Goal: Information Seeking & Learning: Learn about a topic

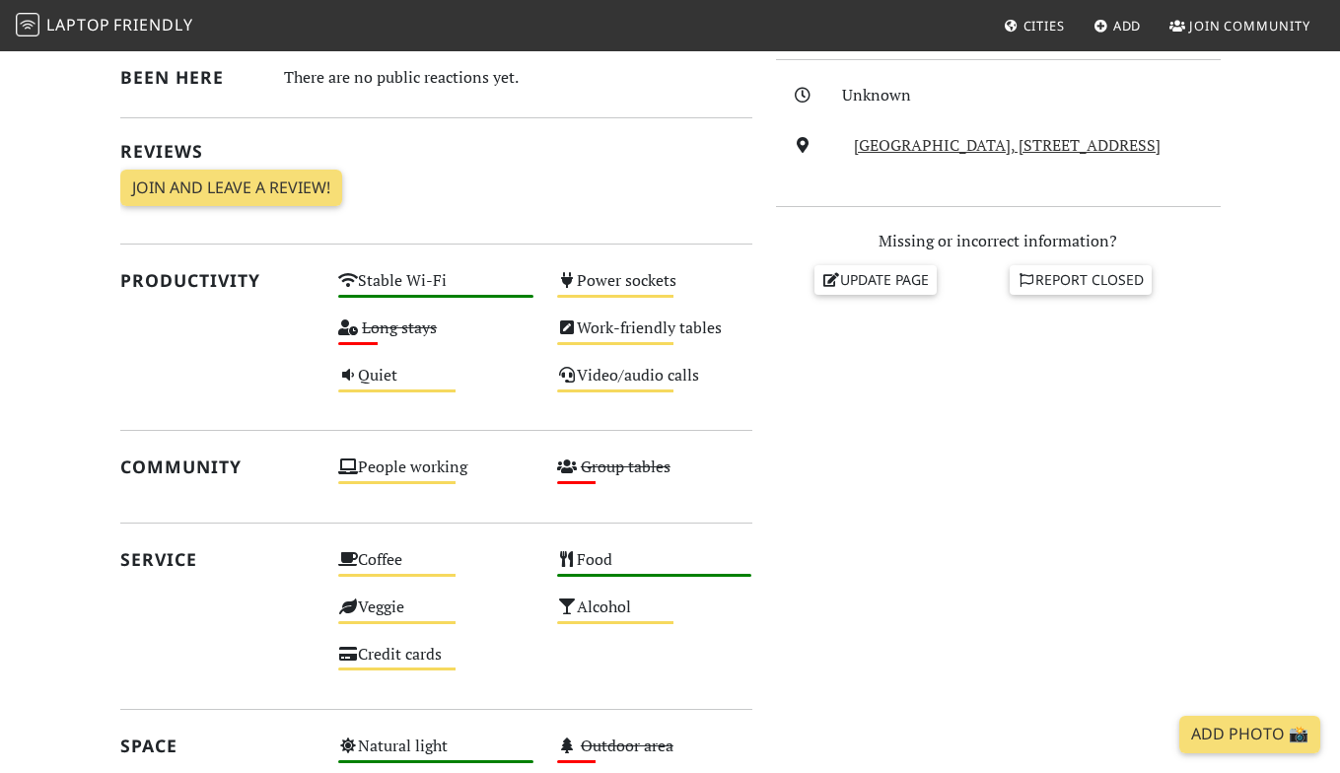
scroll to position [533, 0]
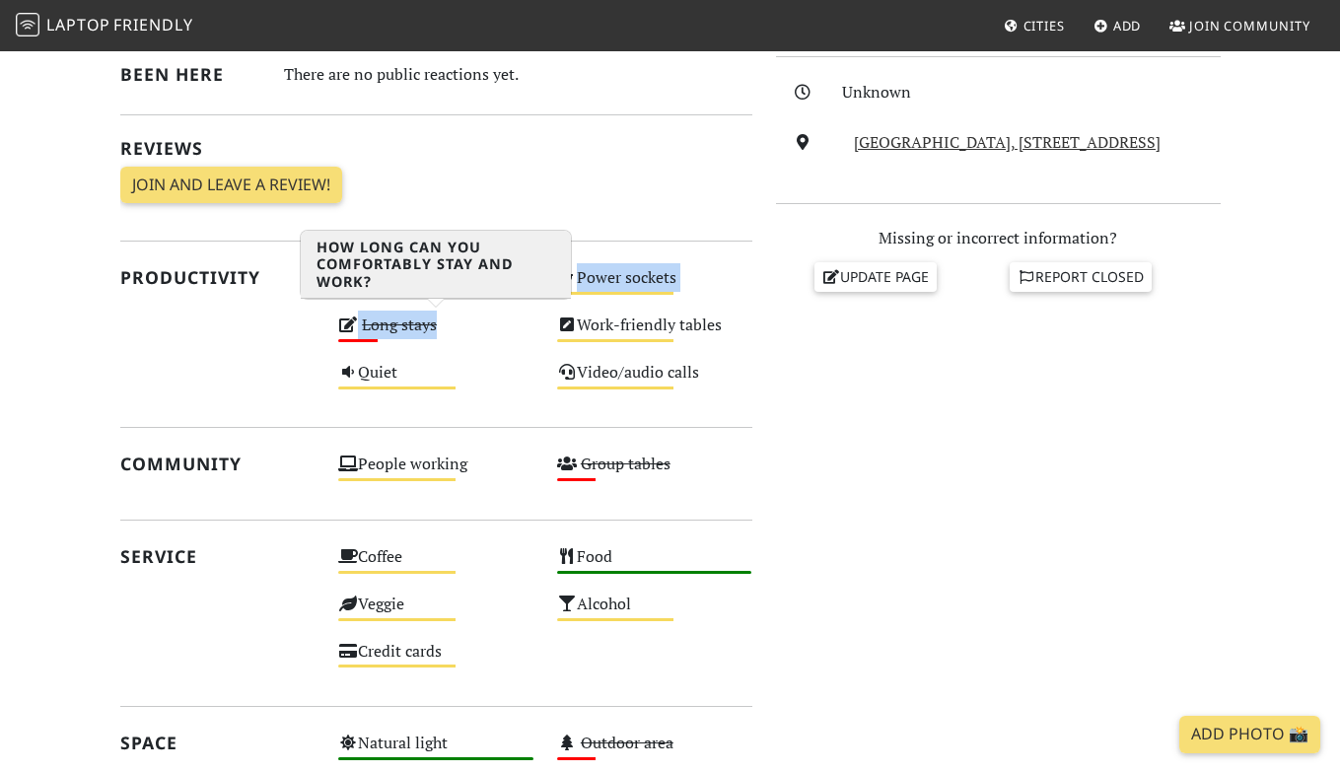
drag, startPoint x: 313, startPoint y: 303, endPoint x: 454, endPoint y: 319, distance: 141.9
click at [454, 319] on div "Productivity Stable Wi-Fi High Power sockets Medium Long stays Low Work-friendl…" at bounding box center [436, 333] width 656 height 141
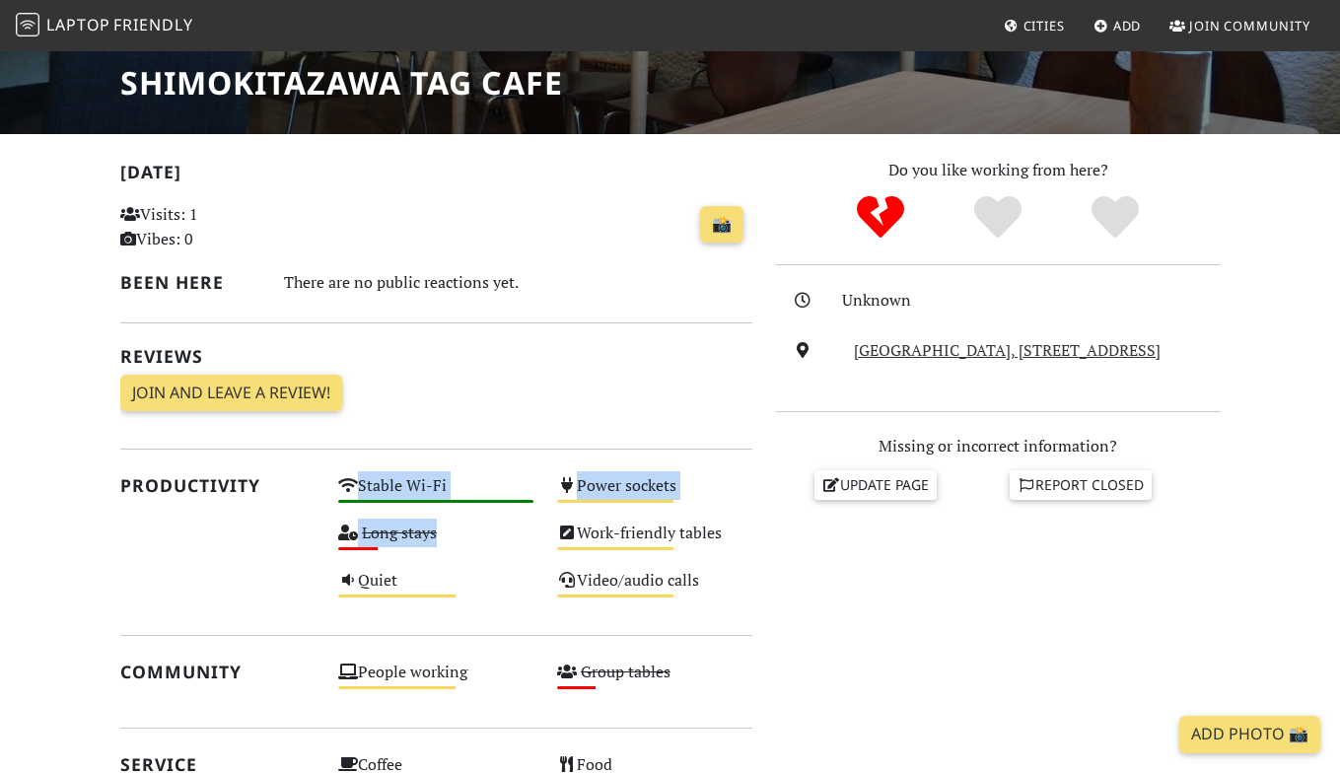
scroll to position [324, 0]
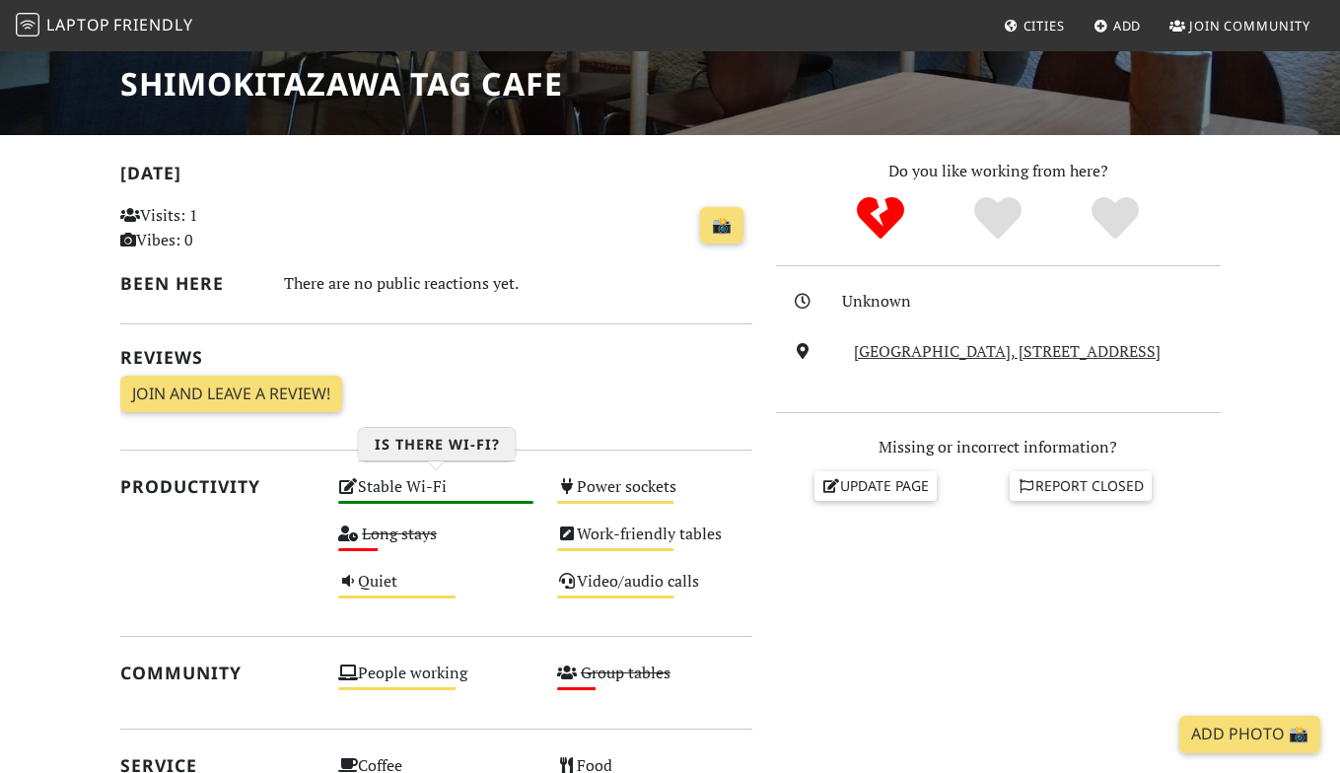
click at [336, 487] on div "Stable Wi-Fi High" at bounding box center [435, 495] width 219 height 47
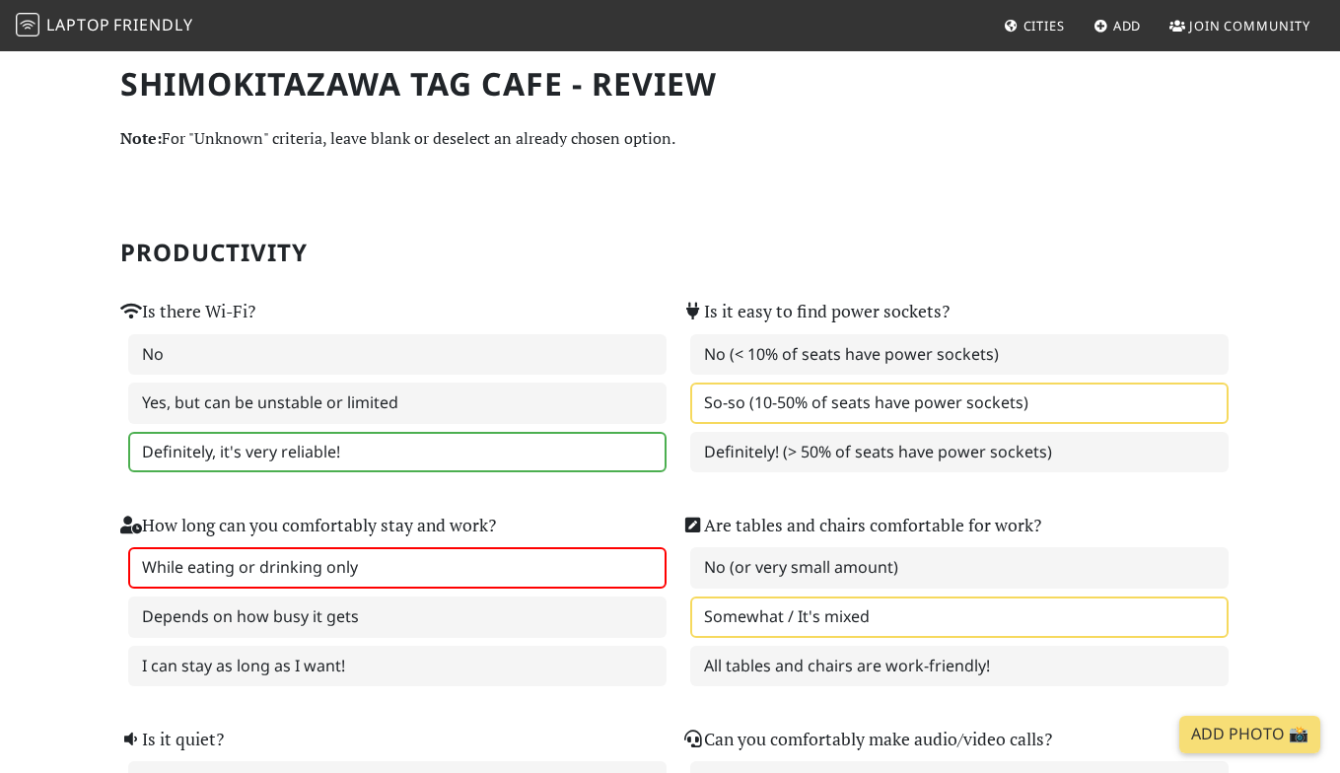
click at [139, 24] on span "Friendly" at bounding box center [152, 25] width 79 height 22
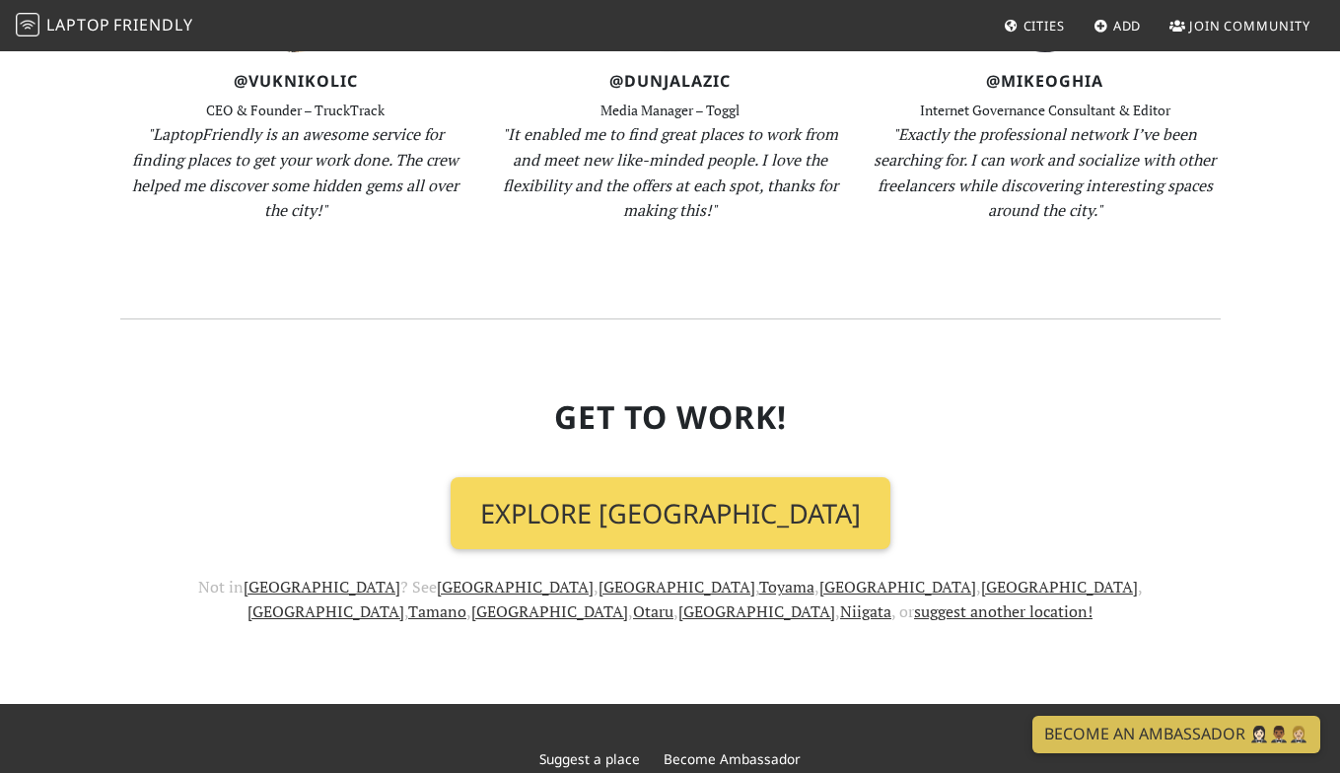
scroll to position [2082, 0]
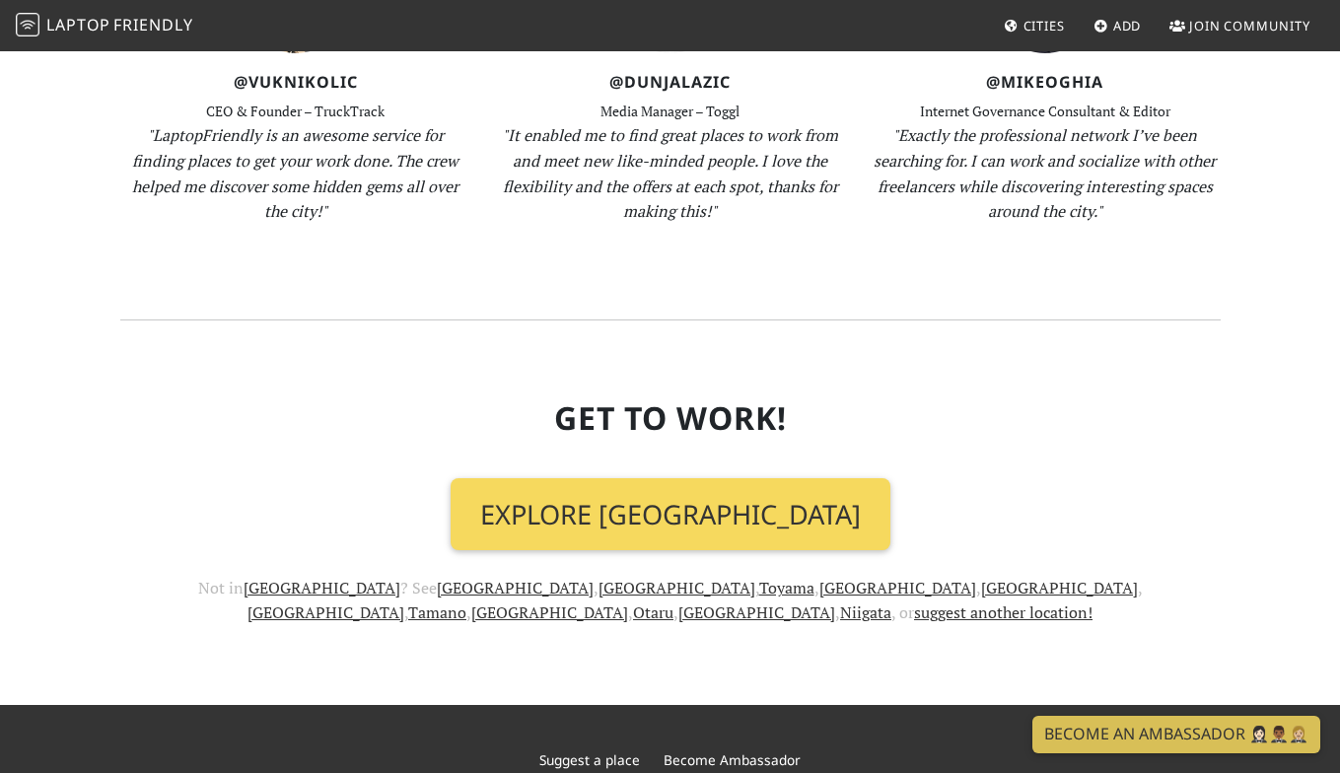
click at [691, 478] on link "Explore Tokyo" at bounding box center [671, 514] width 440 height 73
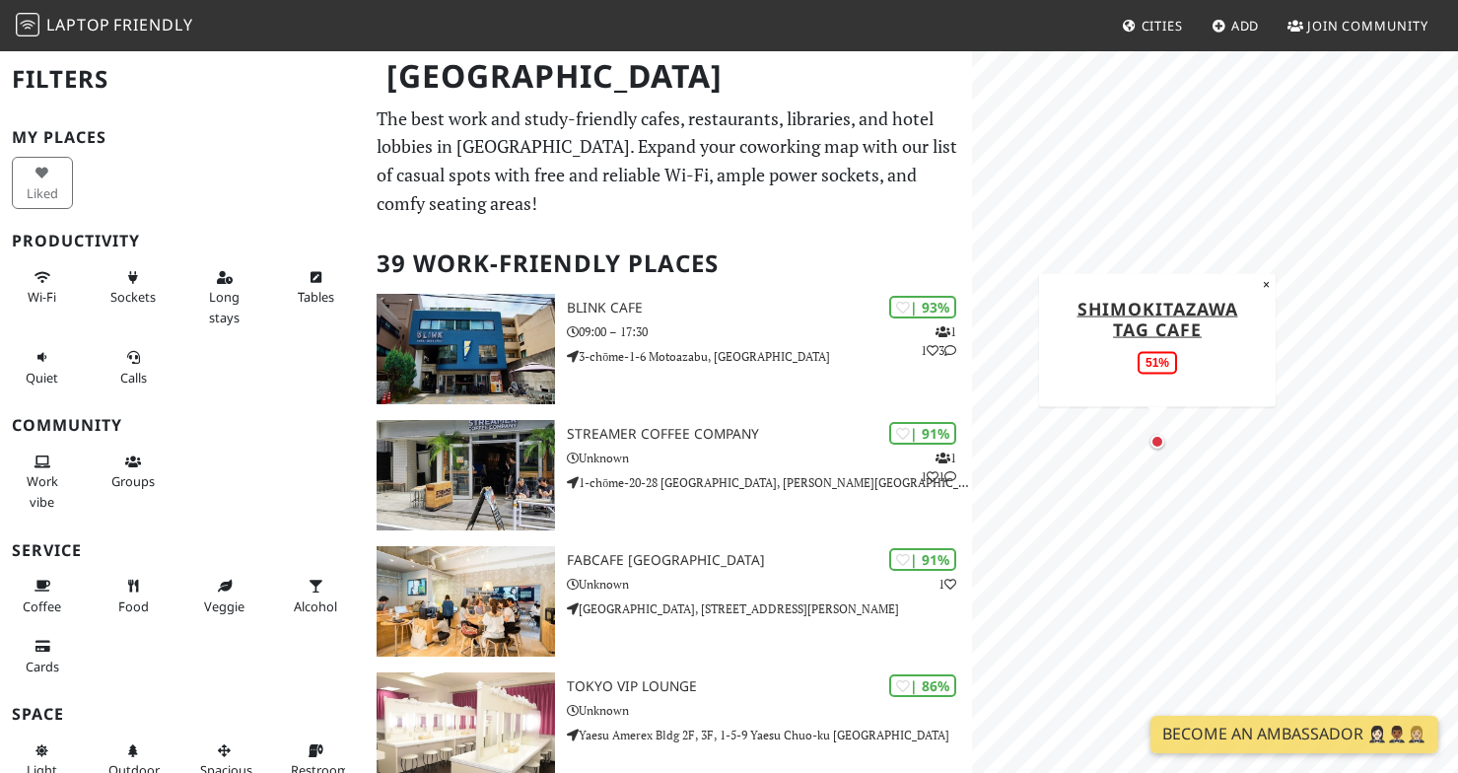
click at [1160, 443] on div "Map marker" at bounding box center [1158, 442] width 14 height 14
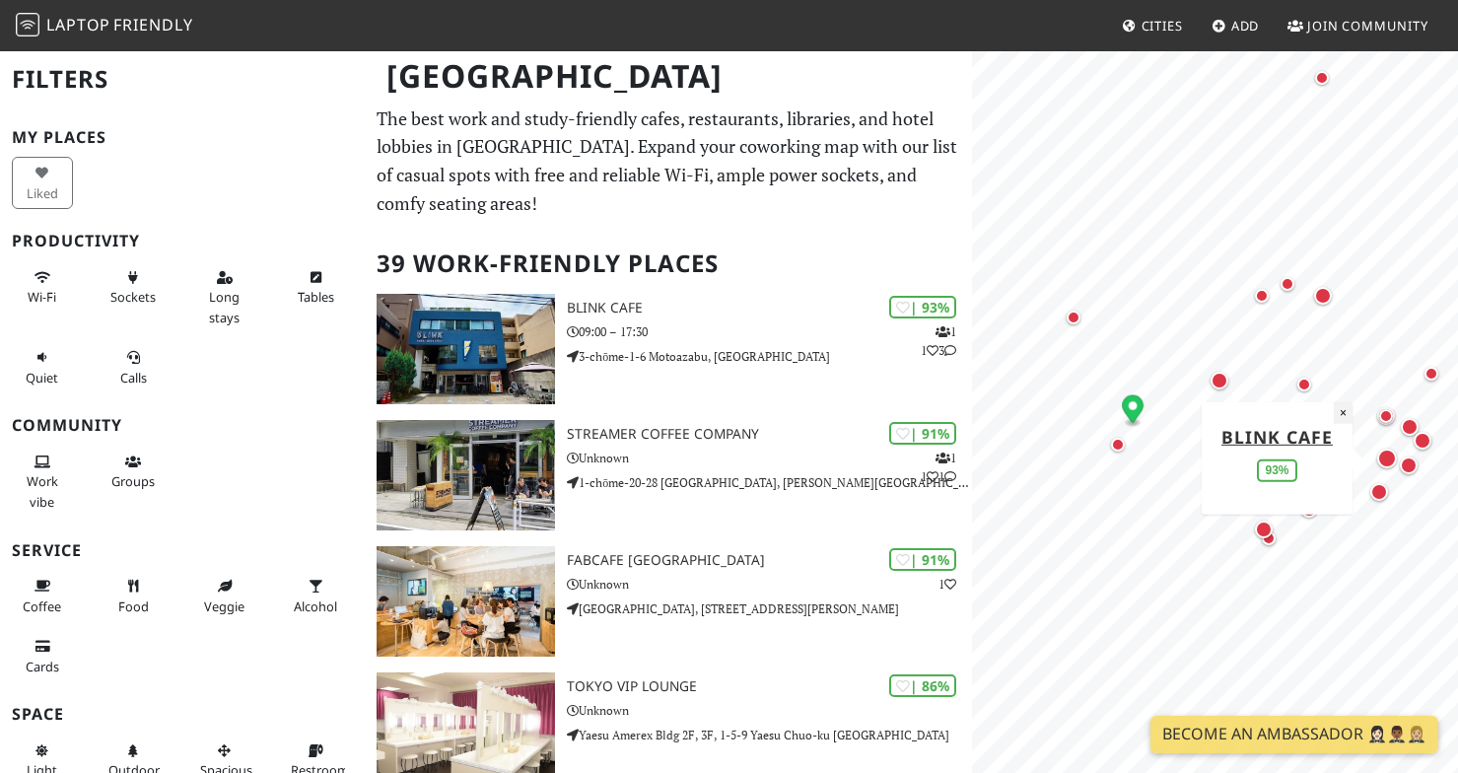
click at [1339, 416] on button "×" at bounding box center [1343, 412] width 19 height 22
click at [1339, 471] on div "Map marker" at bounding box center [1388, 459] width 28 height 28
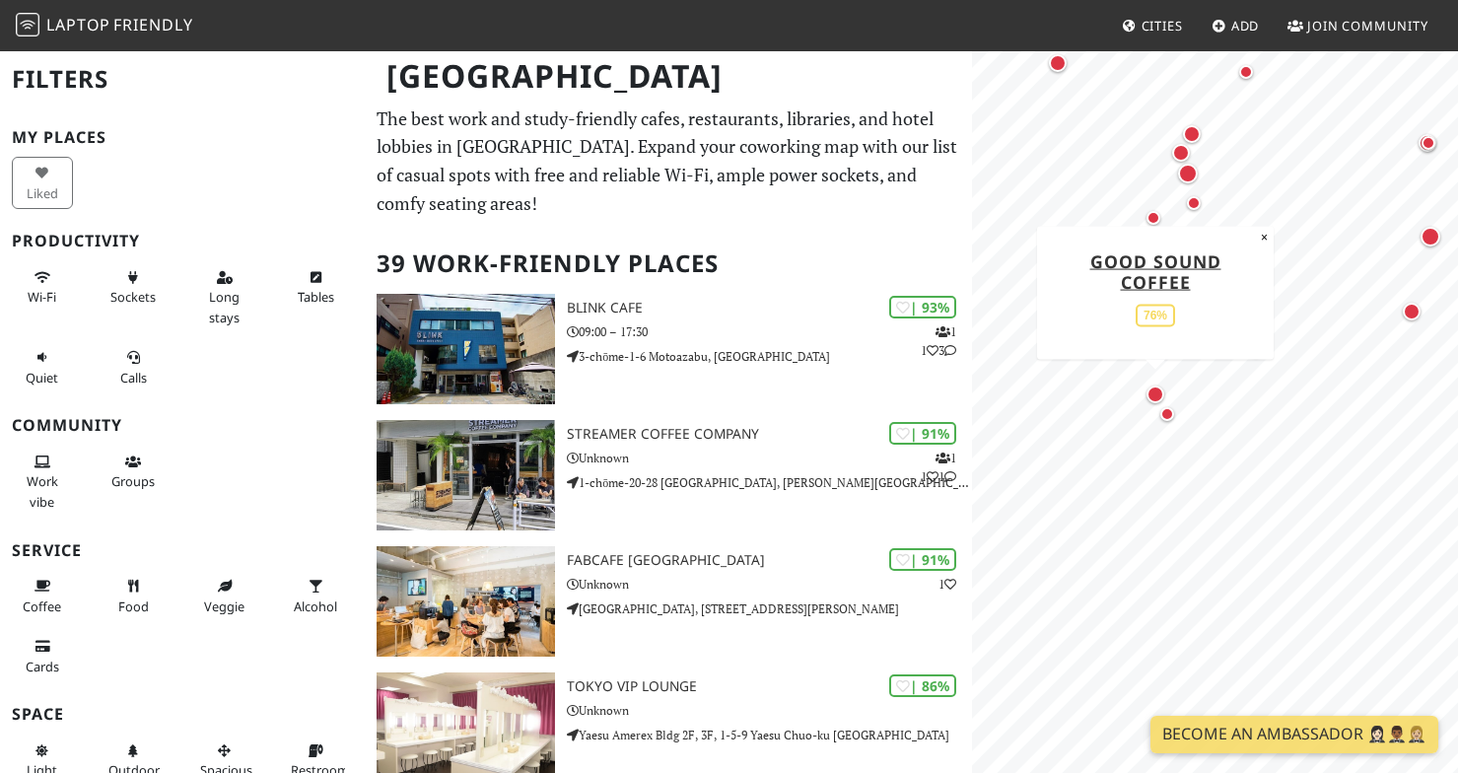
click at [1152, 398] on div "Map marker" at bounding box center [1156, 395] width 18 height 18
click at [1170, 421] on div "Map marker" at bounding box center [1168, 414] width 24 height 24
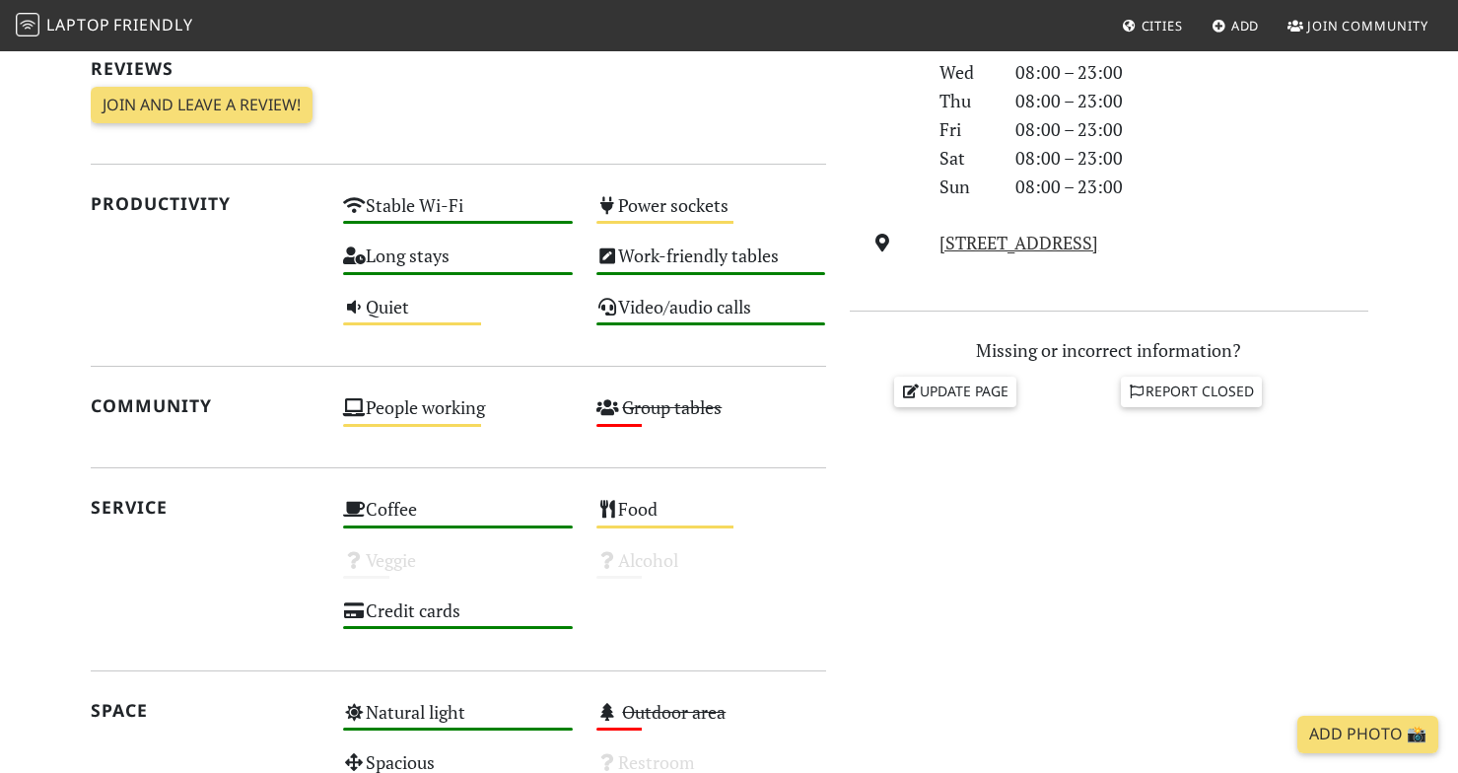
scroll to position [1036, 0]
